Goal: Navigation & Orientation: Find specific page/section

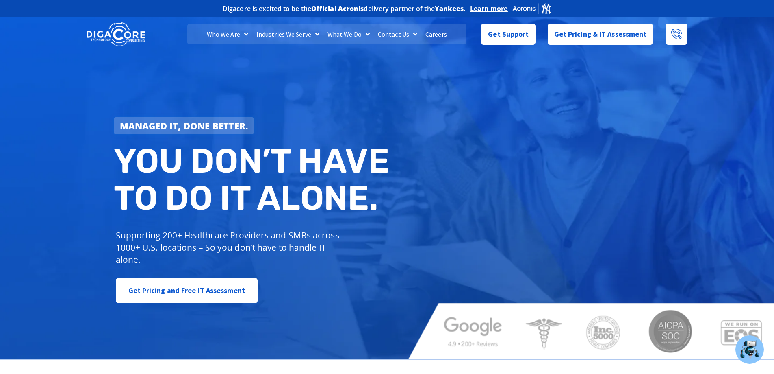
click at [220, 73] on div "Managed IT, done better. You don’t have to do IT alone. Supporting 200+ Healthc…" at bounding box center [387, 186] width 774 height 343
click at [694, 203] on div "Managed IT, done better. You don’t have to do IT alone. Supporting 200+ Healthc…" at bounding box center [387, 186] width 774 height 343
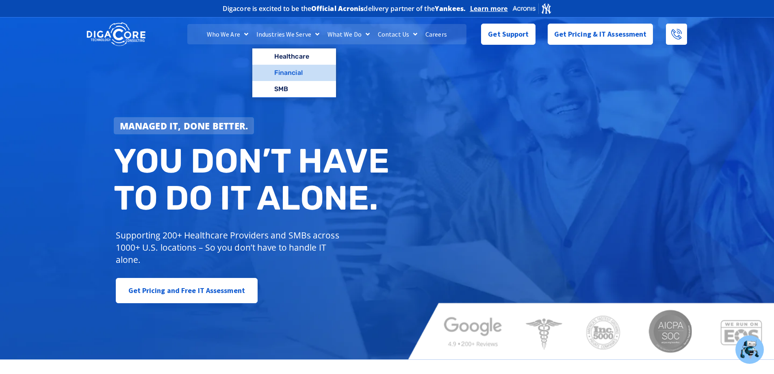
click at [284, 69] on link "Financial" at bounding box center [294, 73] width 84 height 16
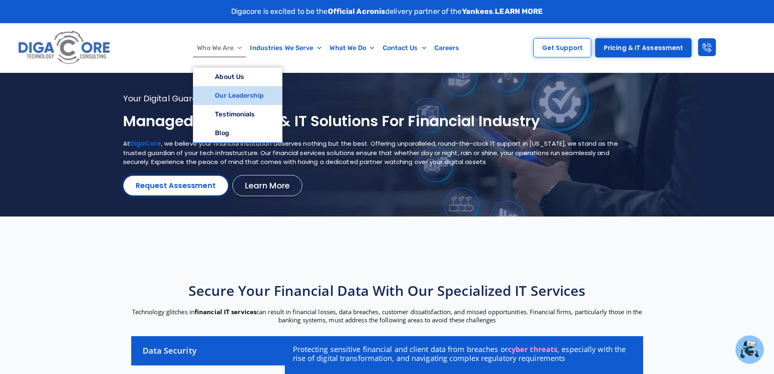
click at [232, 97] on link "Our Leadership" at bounding box center [237, 95] width 89 height 19
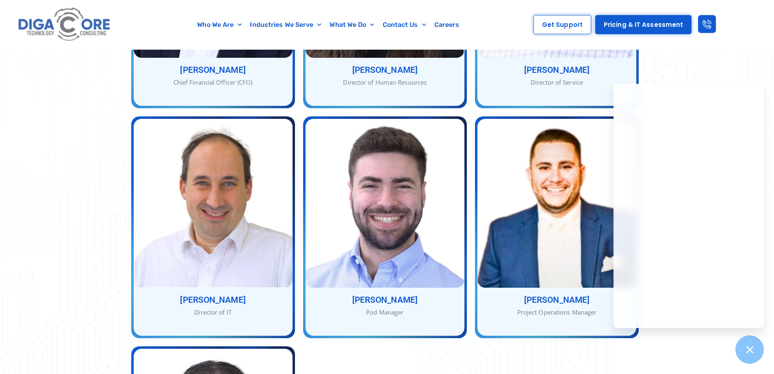
scroll to position [732, 0]
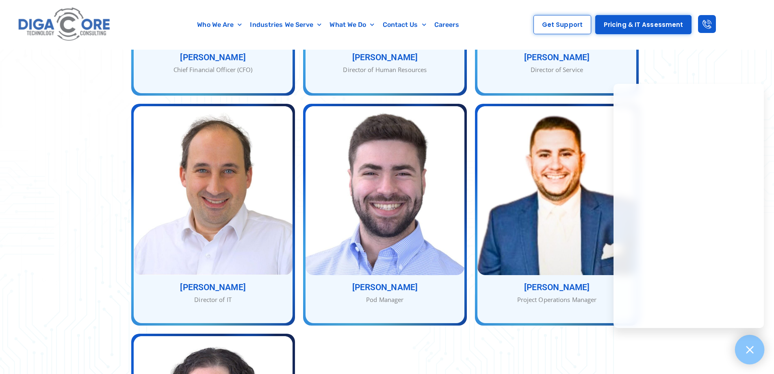
click at [751, 355] on div at bounding box center [750, 350] width 30 height 30
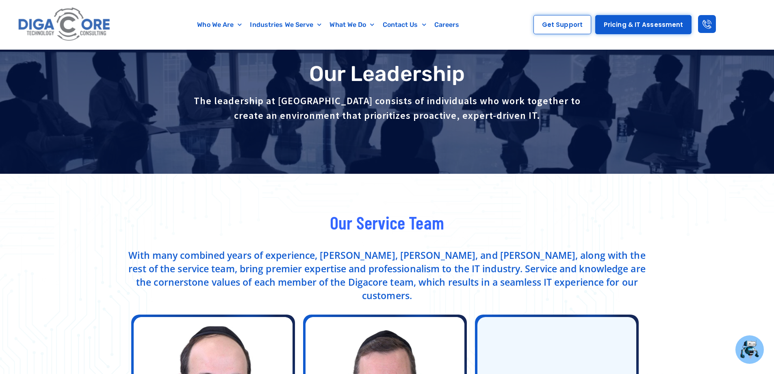
scroll to position [0, 0]
